Goal: Transaction & Acquisition: Purchase product/service

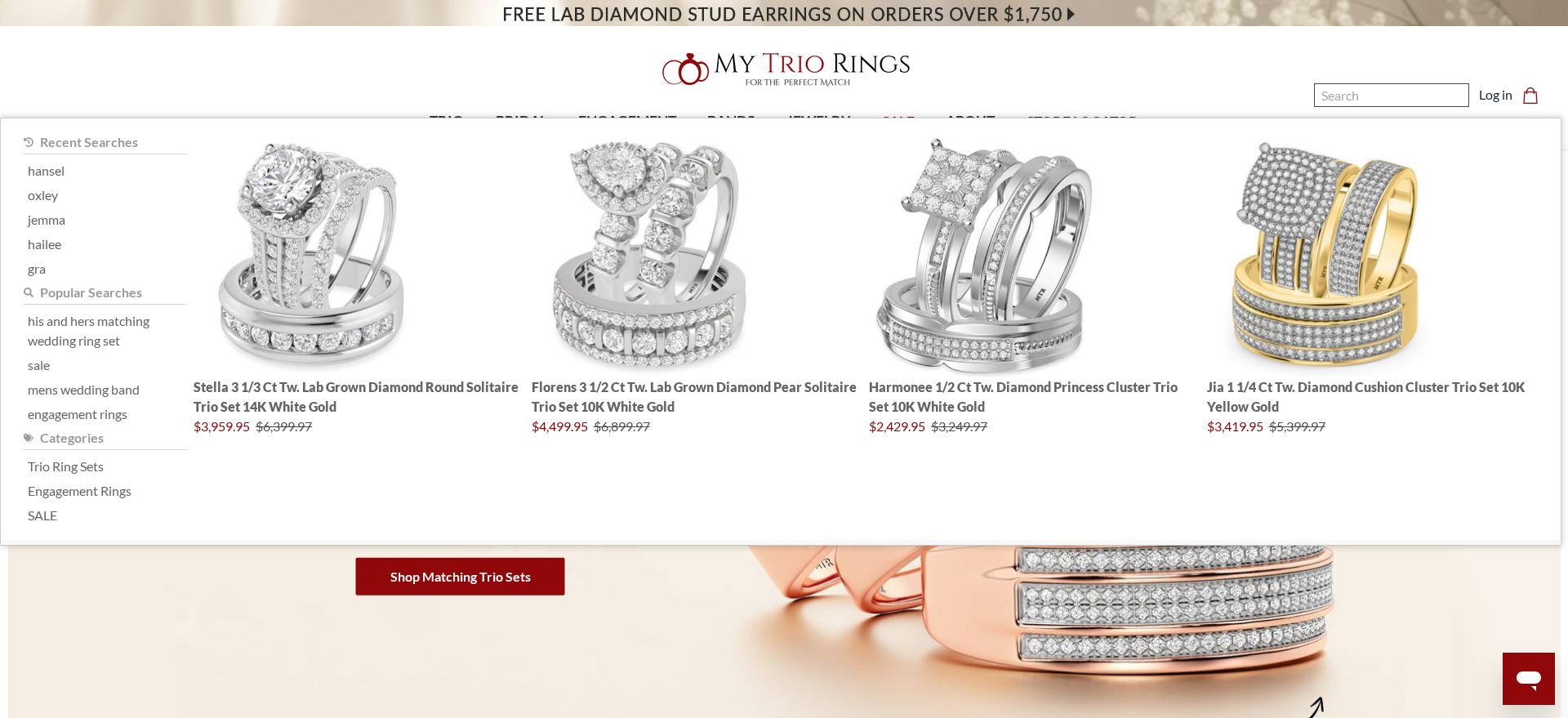
click at [1372, 88] on input "Search" at bounding box center [1392, 95] width 155 height 24
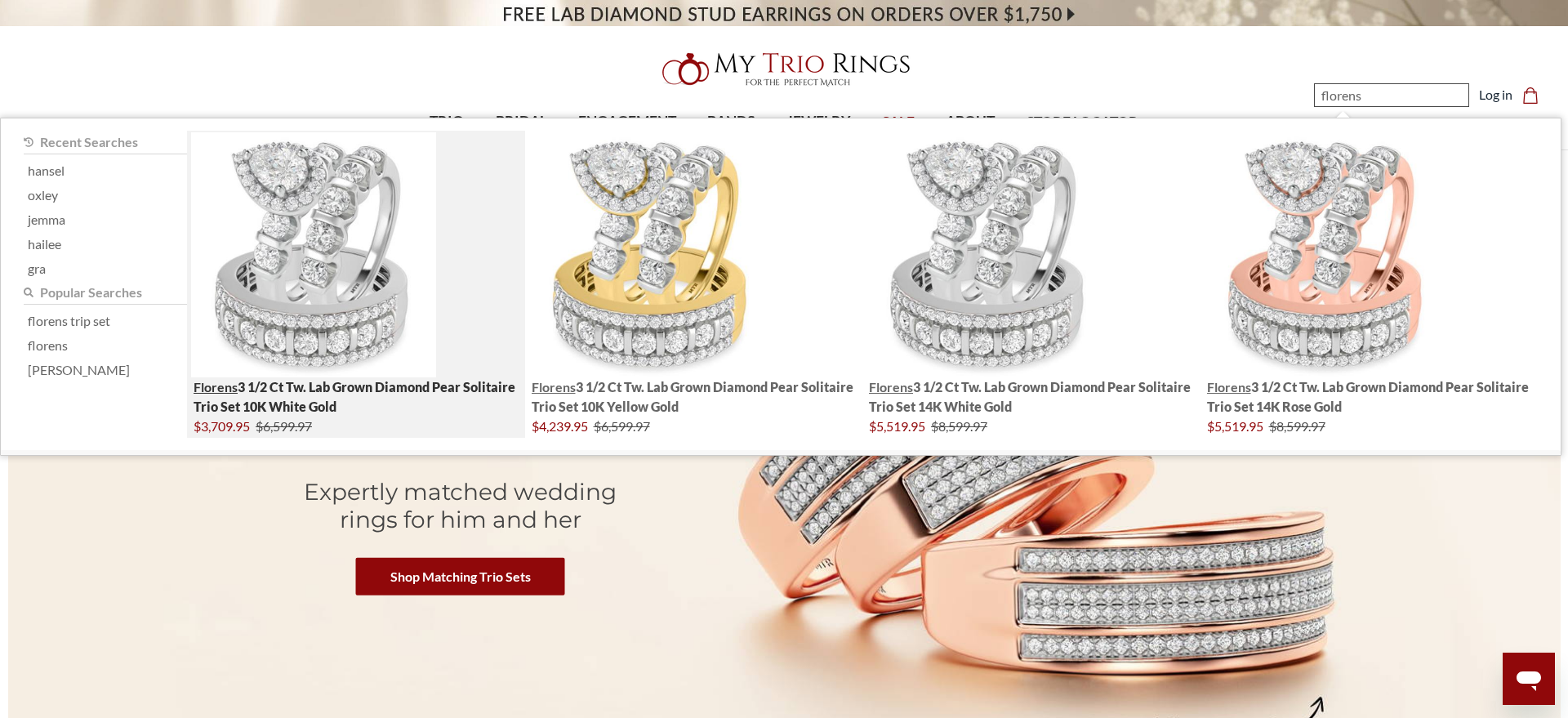
type input "florens"
click at [273, 236] on img "; Total Products 4" at bounding box center [313, 254] width 245 height 245
type input "florens"
click at [341, 234] on img "; Total Products 4" at bounding box center [313, 254] width 245 height 245
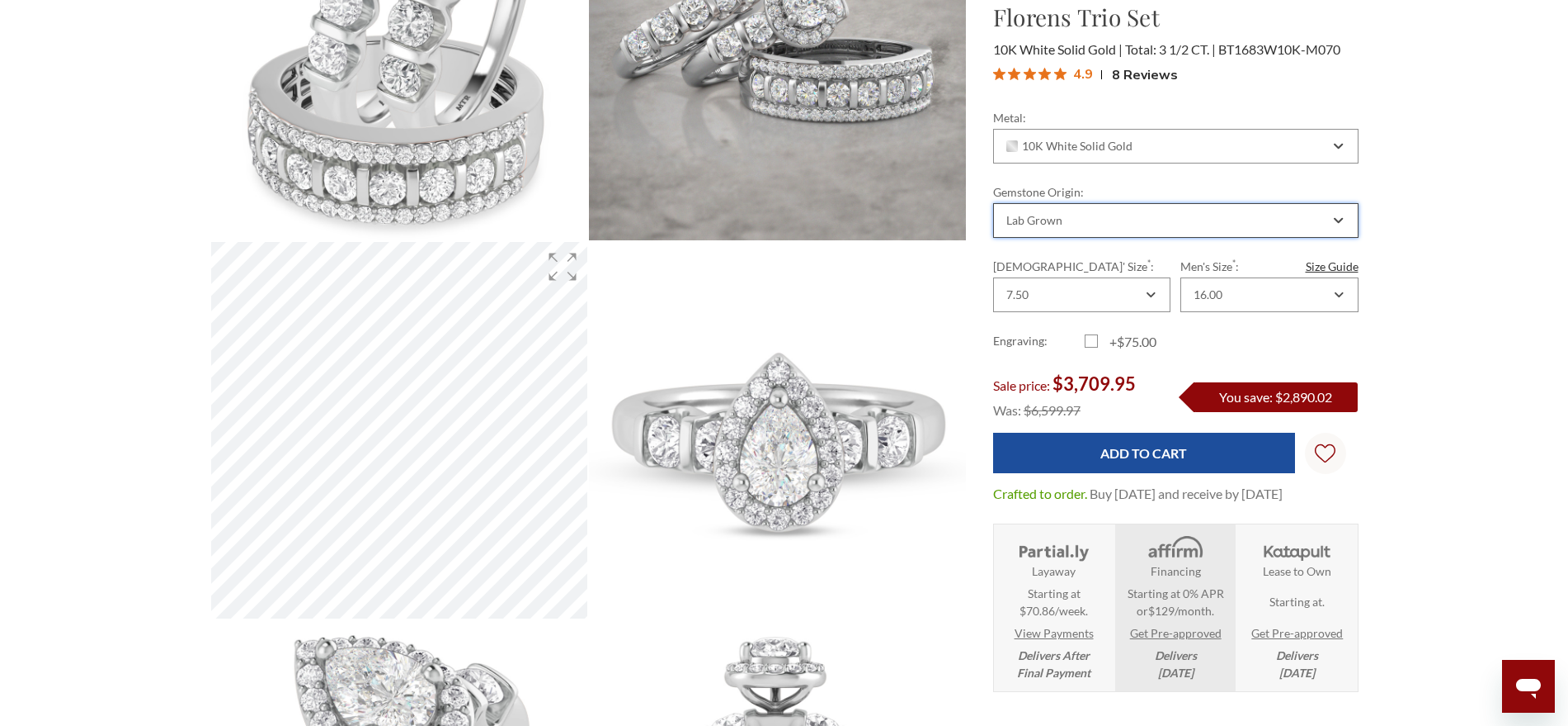
click at [1117, 220] on div "Lab Grown" at bounding box center [1167, 221] width 326 height 13
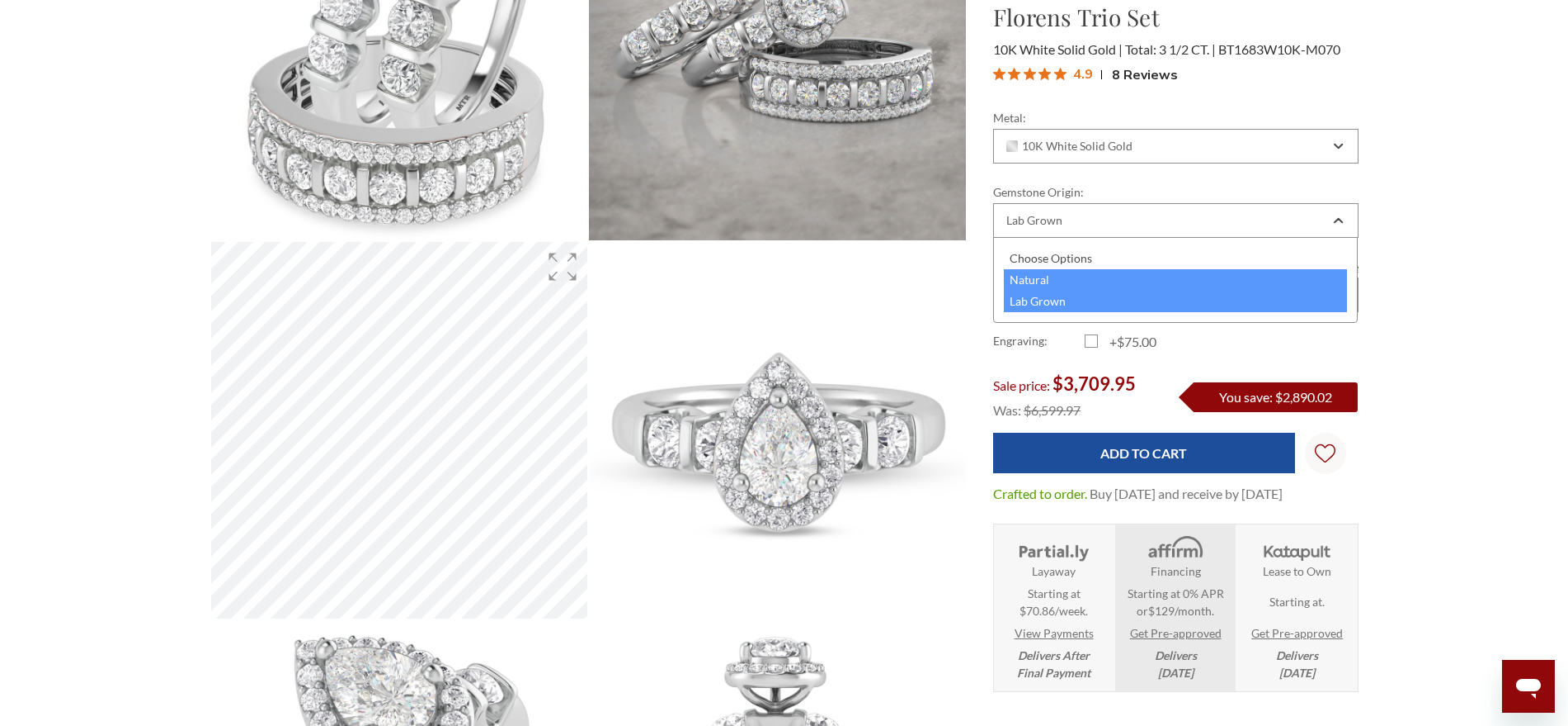
click at [1065, 280] on div "Natural" at bounding box center [1176, 280] width 344 height 22
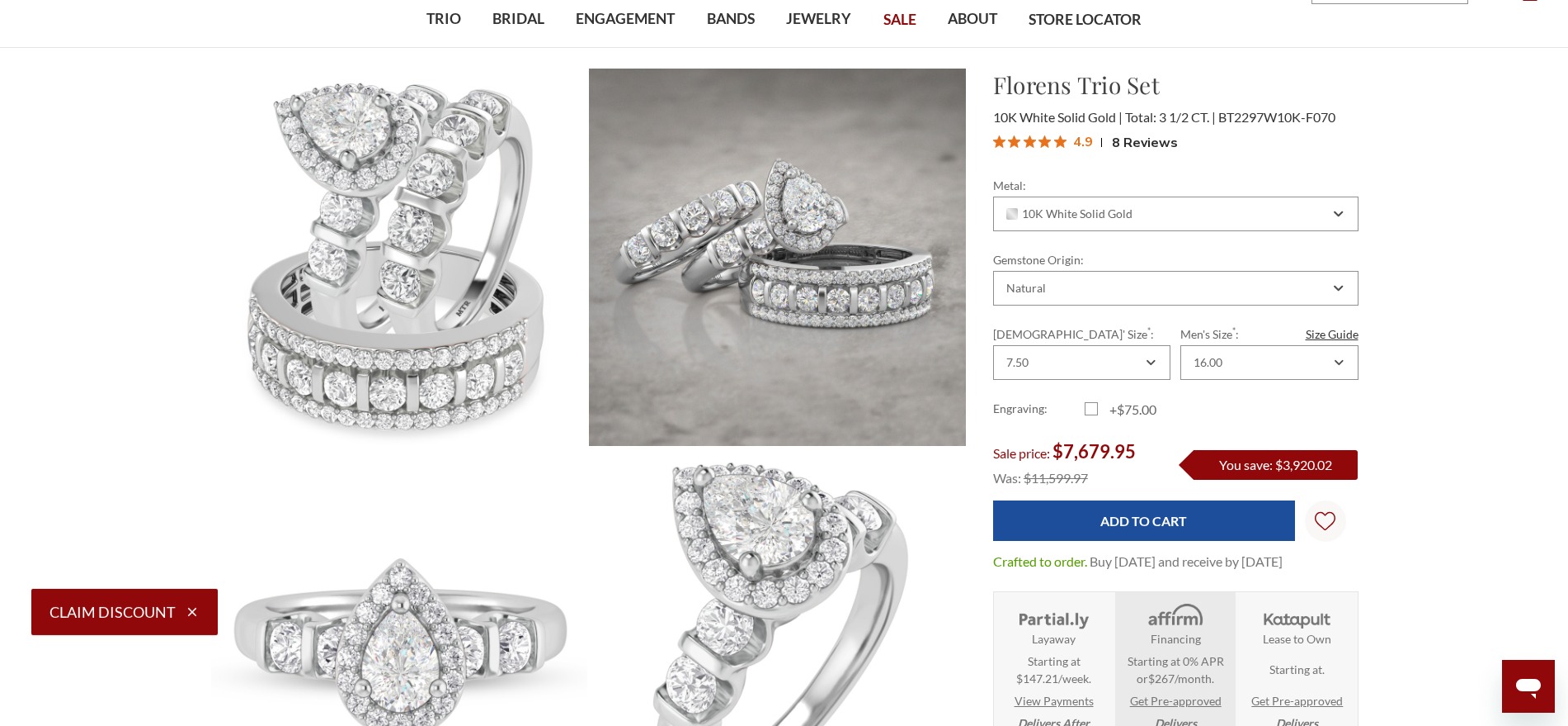
scroll to position [104, 0]
